Goal: Check status: Check status

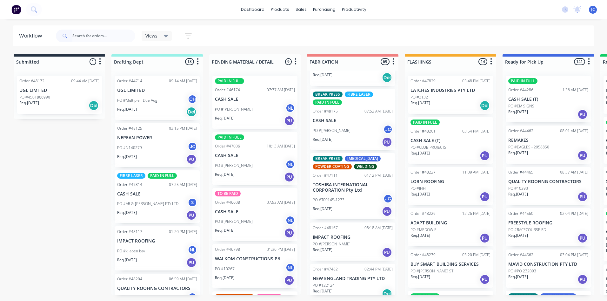
scroll to position [921, 0]
click at [363, 183] on p "TOSHIBA INTERNATIONAL CORPORATION Pty Ltd" at bounding box center [353, 187] width 80 height 11
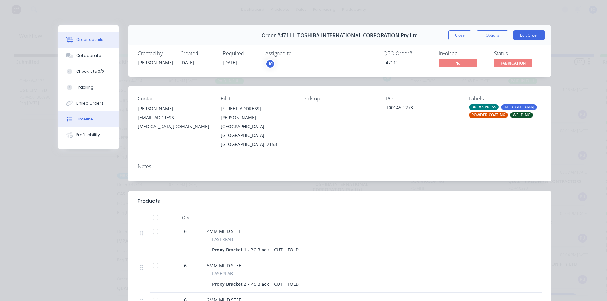
click at [80, 121] on div "Timeline" at bounding box center [84, 119] width 17 height 6
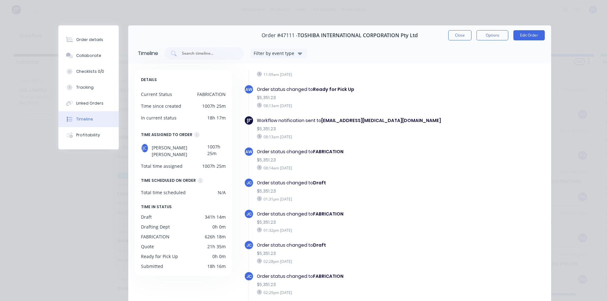
scroll to position [658, 0]
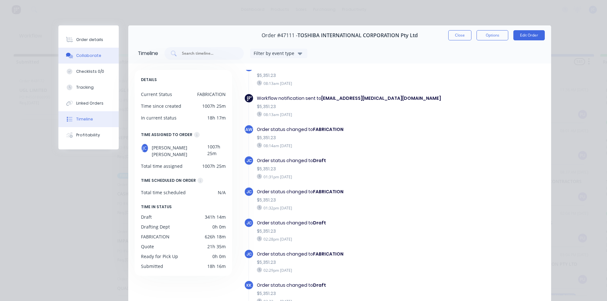
click at [78, 56] on div "Collaborate" at bounding box center [88, 56] width 25 height 6
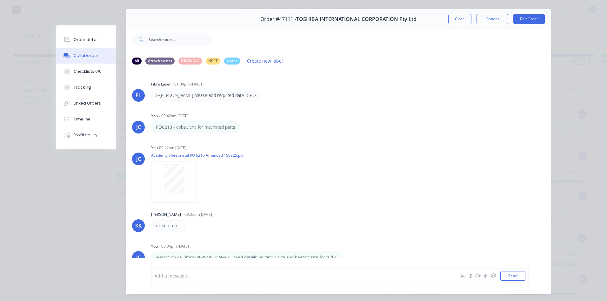
scroll to position [0, 0]
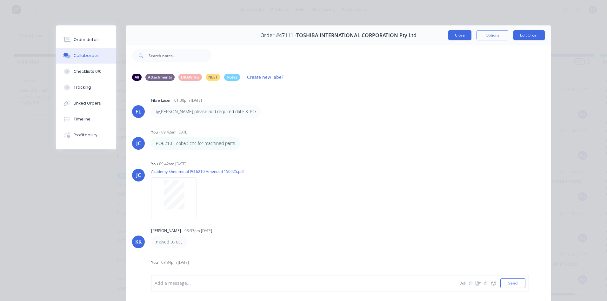
click at [457, 35] on button "Close" at bounding box center [460, 35] width 23 height 10
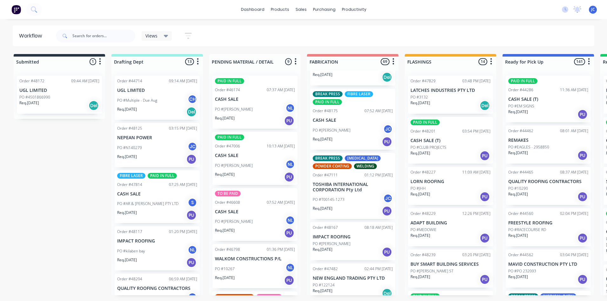
click at [453, 48] on div "Workflow Views Save new view None (Default) edit [PERSON_NAME] edit [PERSON_NAM…" at bounding box center [303, 156] width 607 height 263
click at [257, 50] on div "Workflow Views Save new view None (Default) edit [PERSON_NAME] edit [PERSON_NAM…" at bounding box center [303, 156] width 607 height 263
click at [165, 34] on icon at bounding box center [166, 35] width 4 height 7
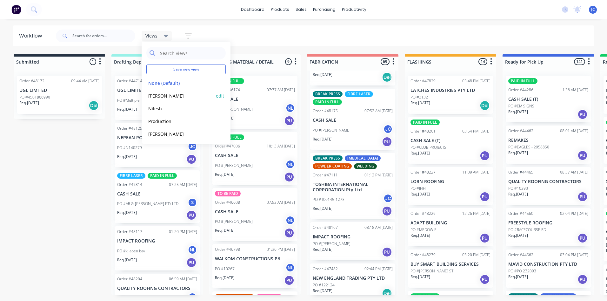
click at [156, 96] on button "[PERSON_NAME]" at bounding box center [180, 95] width 68 height 7
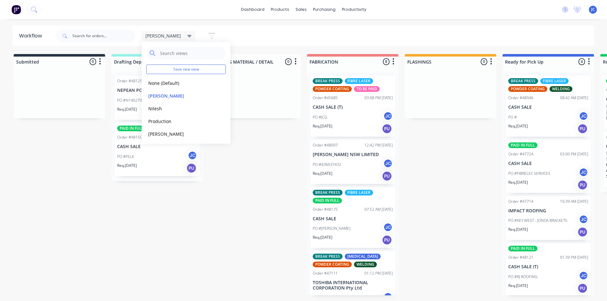
click at [282, 30] on div "[PERSON_NAME] Save new view None (Default) edit [PERSON_NAME] edit [PERSON_NAME…" at bounding box center [325, 35] width 540 height 19
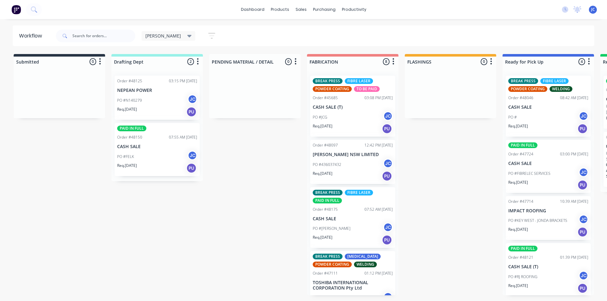
click at [166, 152] on div "PO #[PERSON_NAME]" at bounding box center [157, 157] width 80 height 12
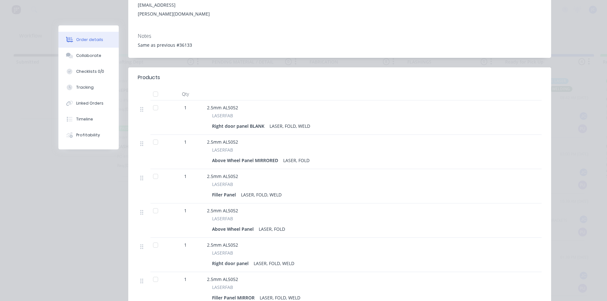
scroll to position [159, 0]
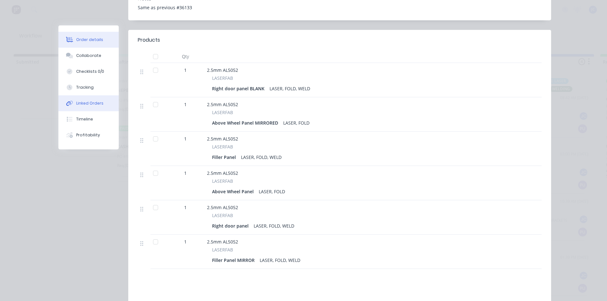
click at [94, 104] on div "Linked Orders" at bounding box center [89, 103] width 27 height 6
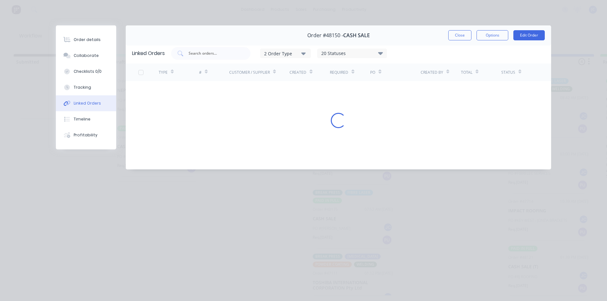
scroll to position [0, 0]
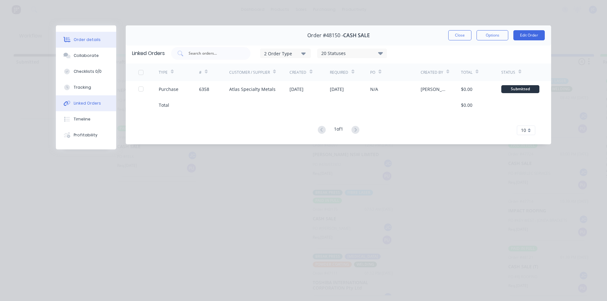
click at [83, 43] on button "Order details" at bounding box center [86, 40] width 60 height 16
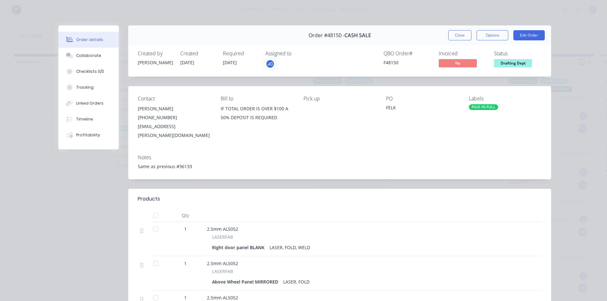
click at [507, 64] on span "Drafting Dept" at bounding box center [513, 63] width 38 height 8
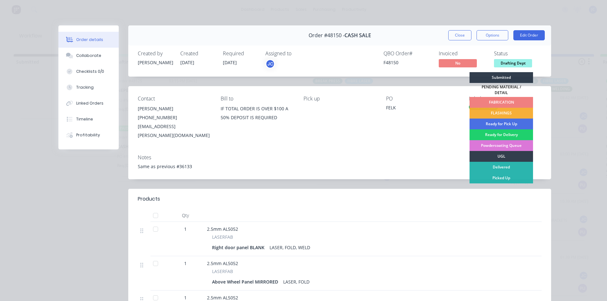
click at [492, 97] on div "FABRICATION" at bounding box center [502, 102] width 64 height 11
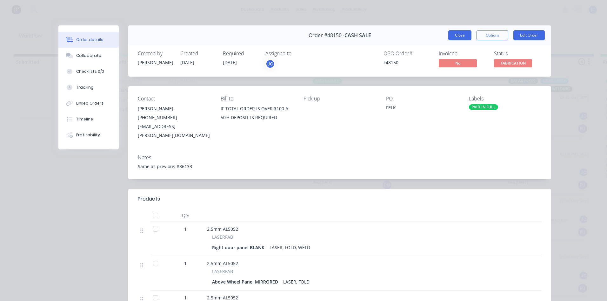
click at [455, 35] on button "Close" at bounding box center [460, 35] width 23 height 10
